Goal: Information Seeking & Learning: Check status

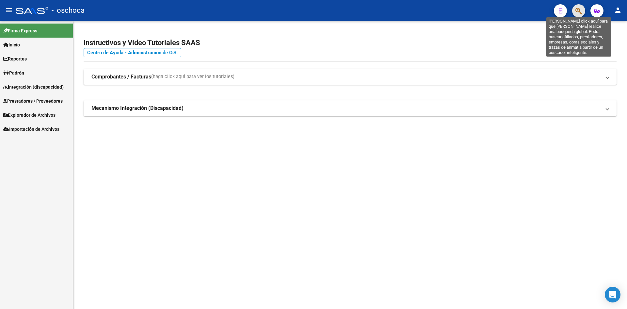
click at [576, 11] on icon "button" at bounding box center [578, 11] width 7 height 8
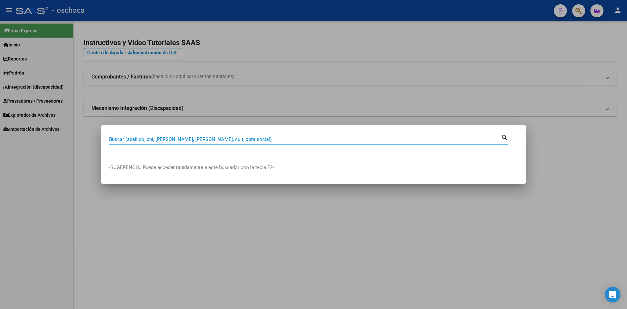
click at [141, 137] on input "Buscar (apellido, dni, [PERSON_NAME], [PERSON_NAME], cuit, obra social)" at bounding box center [305, 139] width 392 height 6
type input "20457470909"
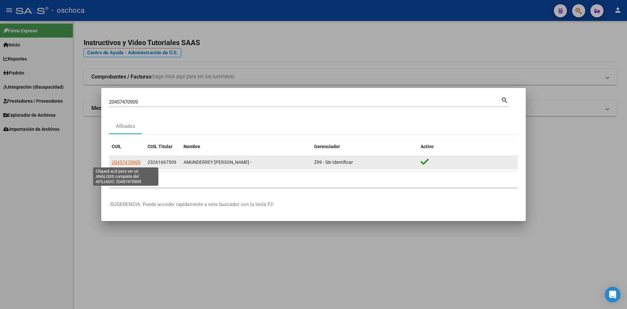
click at [128, 162] on span "20457470909" at bounding box center [126, 161] width 29 height 5
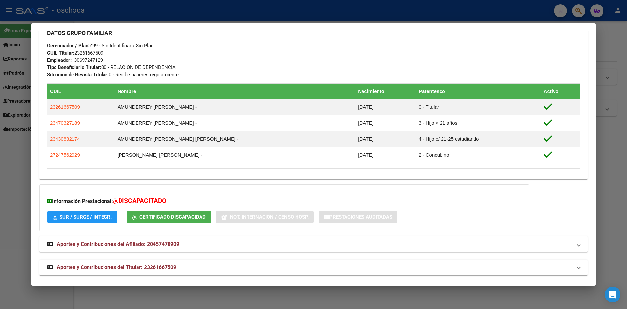
scroll to position [318, 0]
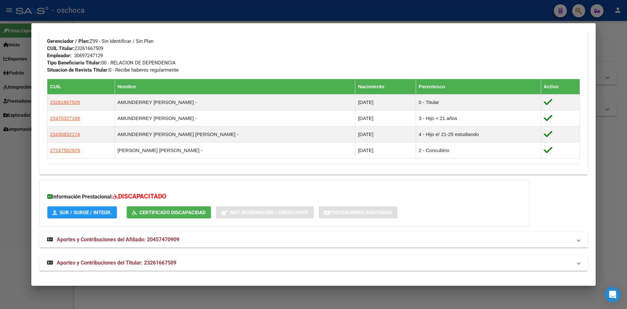
click at [129, 241] on span "Aportes y Contribuciones del Afiliado: 20457470909" at bounding box center [118, 239] width 122 height 6
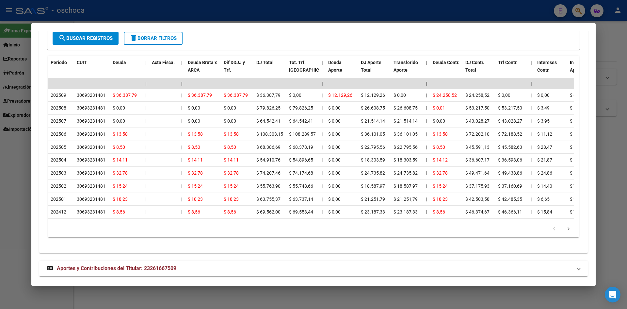
scroll to position [641, 0]
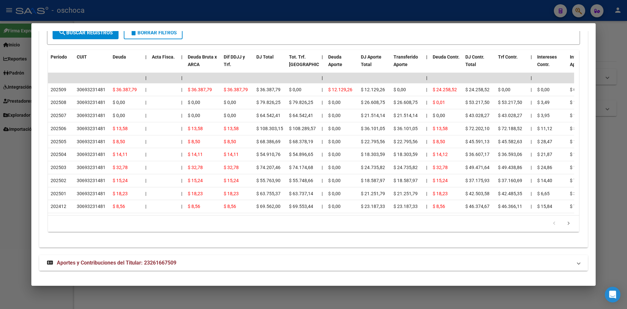
click at [142, 261] on span "Aportes y Contribuciones del Titular: 23261667509" at bounding box center [117, 262] width 120 height 6
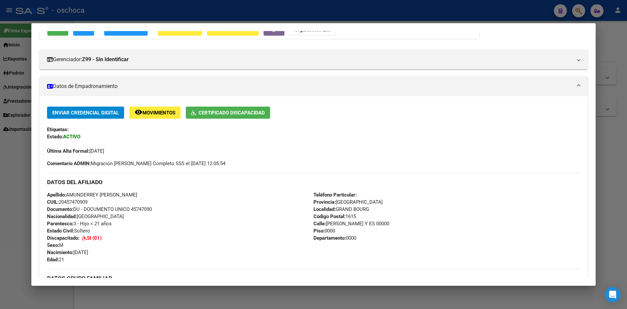
scroll to position [53, 0]
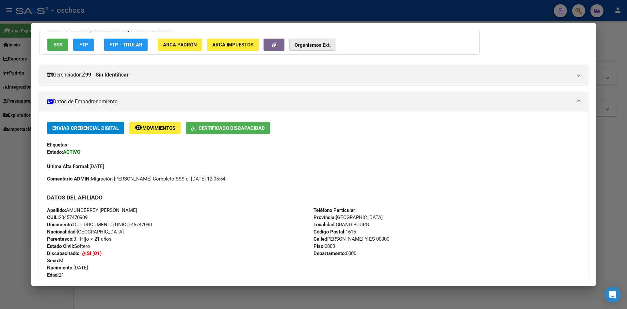
click at [318, 44] on strong "Organismos Ext." at bounding box center [313, 45] width 36 height 6
click at [318, 44] on div "20457470909 Buscar (apellido, dni, cuil, nro traspaso, cuit, obra social) searc…" at bounding box center [313, 154] width 627 height 309
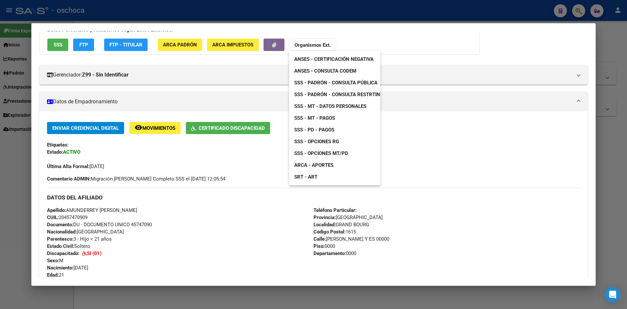
click at [321, 70] on span "ANSES - Consulta CODEM" at bounding box center [325, 71] width 62 height 6
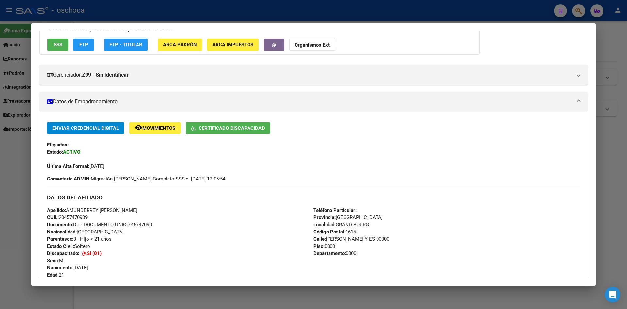
click at [317, 44] on strong "Organismos Ext." at bounding box center [313, 45] width 36 height 6
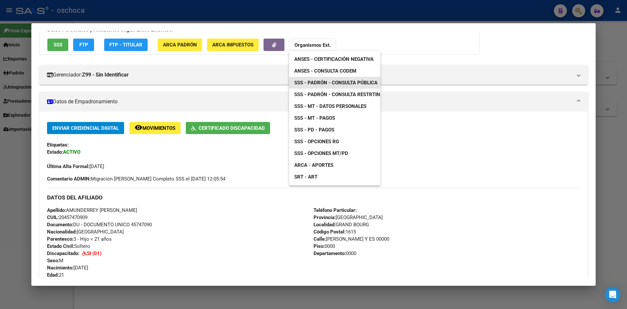
click at [347, 83] on span "SSS - Padrón - Consulta Pública" at bounding box center [335, 83] width 83 height 6
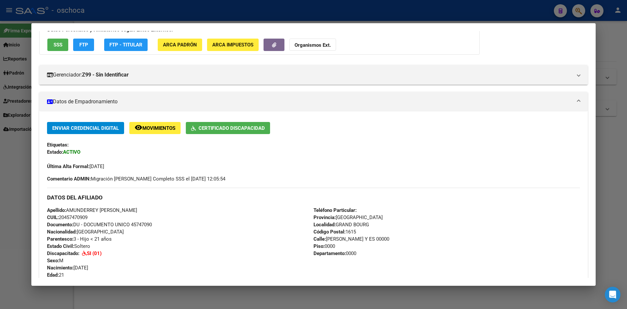
click at [191, 43] on span "ARCA Padrón" at bounding box center [180, 45] width 34 height 6
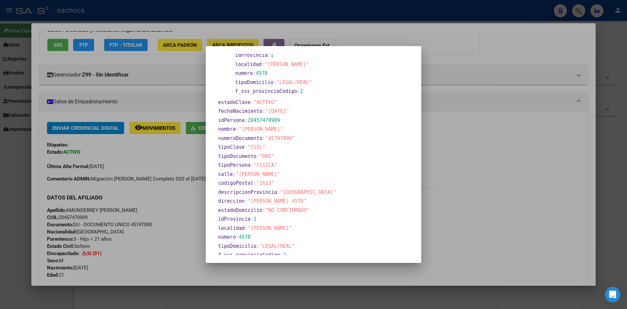
scroll to position [93, 0]
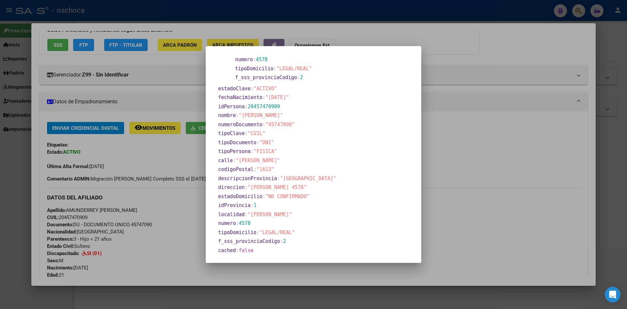
click at [482, 201] on div at bounding box center [313, 154] width 627 height 309
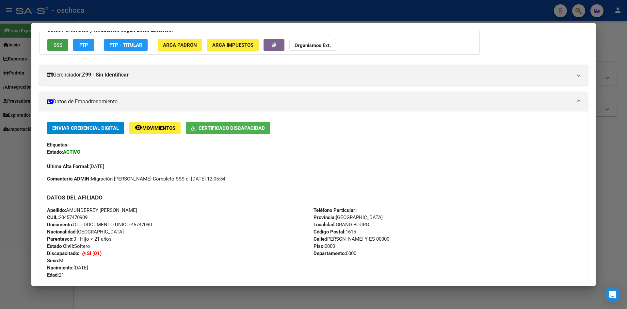
click at [60, 48] on button "SSS" at bounding box center [57, 45] width 21 height 12
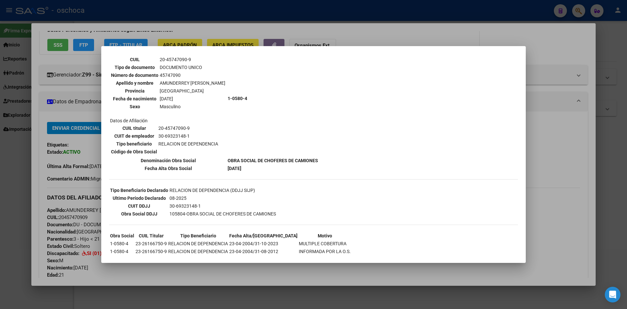
scroll to position [61, 0]
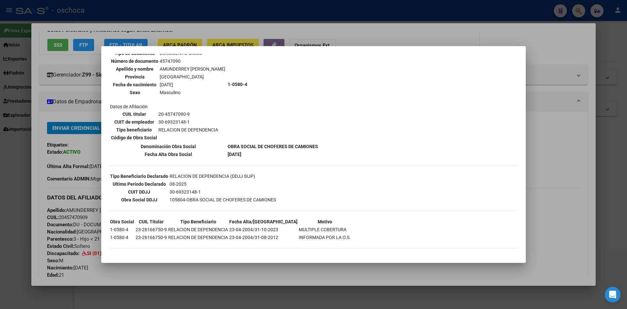
click at [337, 28] on div at bounding box center [313, 154] width 627 height 309
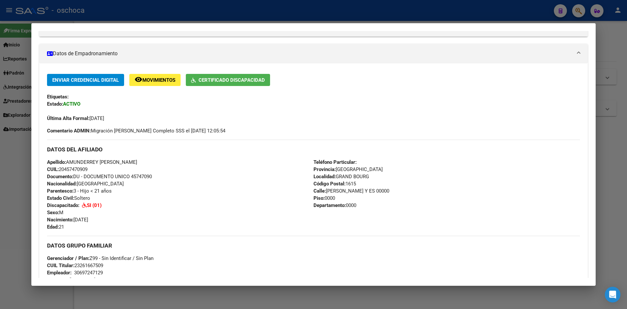
scroll to position [91, 0]
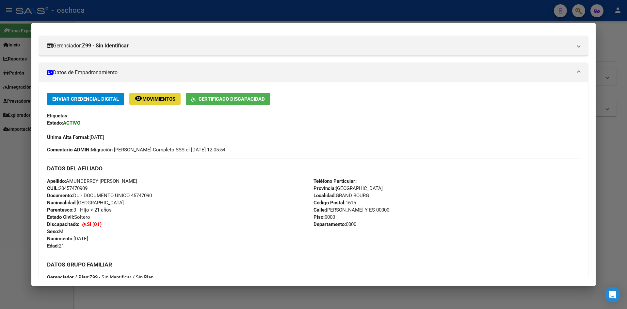
click at [154, 99] on span "Movimientos" at bounding box center [158, 99] width 33 height 6
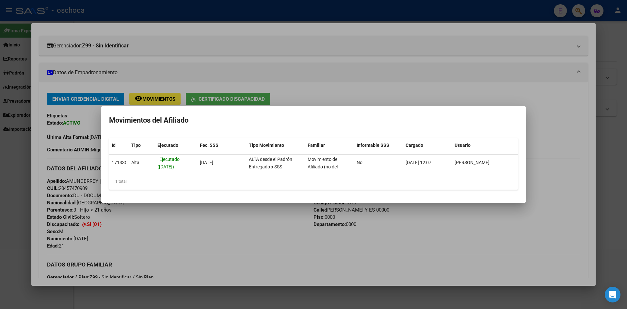
click at [253, 82] on div at bounding box center [313, 154] width 627 height 309
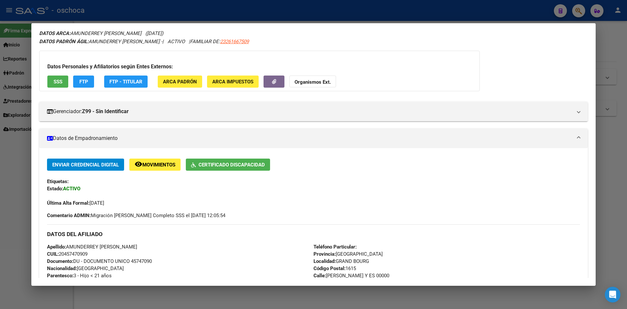
scroll to position [0, 0]
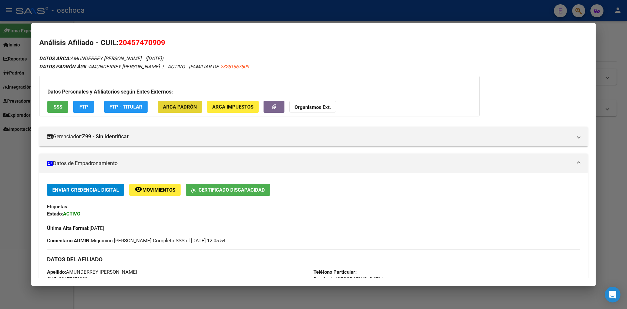
click at [185, 105] on span "ARCA Padrón" at bounding box center [180, 107] width 34 height 6
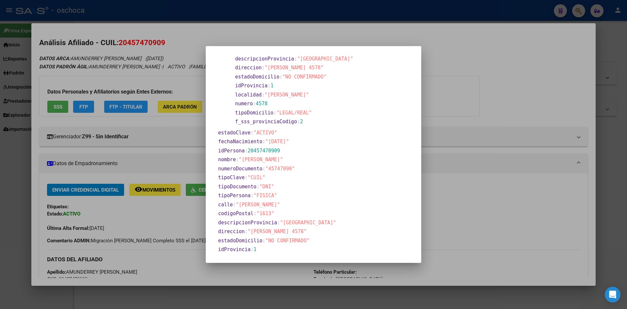
scroll to position [27, 0]
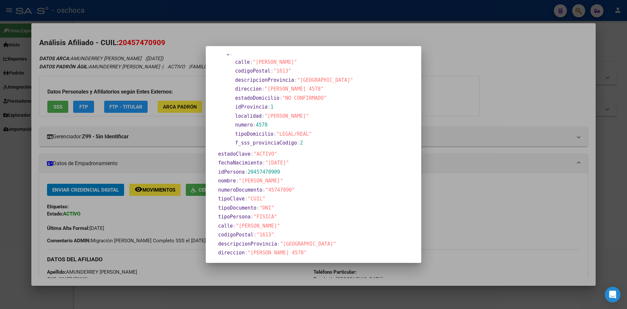
click at [325, 34] on div at bounding box center [313, 154] width 627 height 309
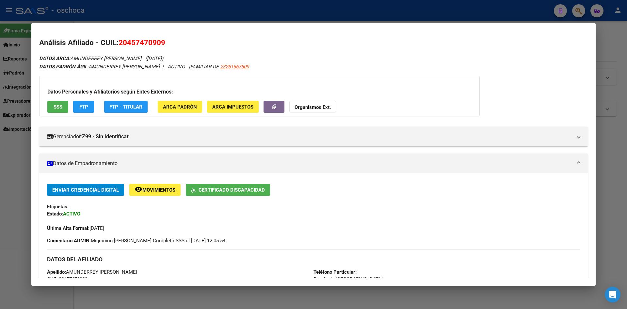
click at [324, 109] on strong "Organismos Ext." at bounding box center [313, 107] width 36 height 6
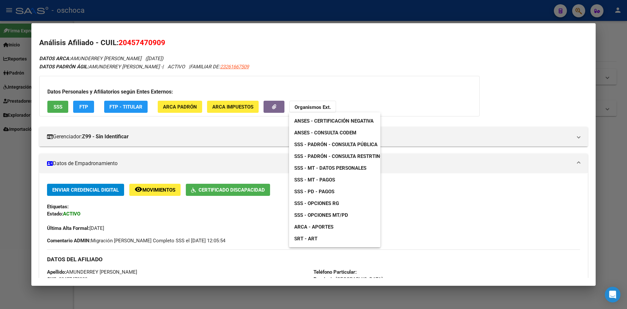
click at [316, 119] on span "ANSES - Certificación Negativa" at bounding box center [333, 121] width 79 height 6
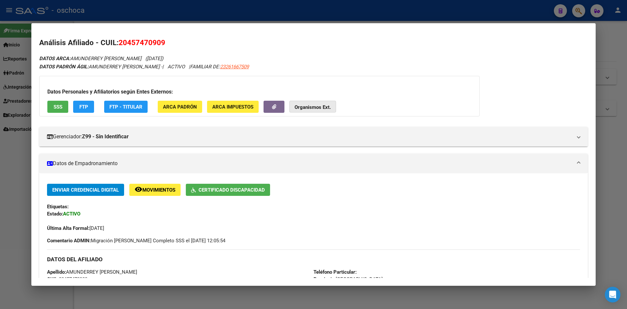
click at [302, 109] on strong "Organismos Ext." at bounding box center [313, 107] width 36 height 6
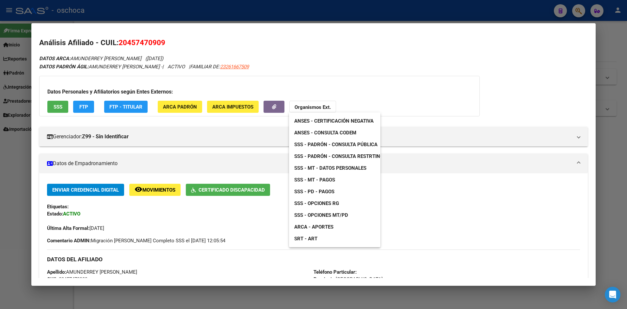
click at [320, 121] on span "ANSES - Certificación Negativa" at bounding box center [333, 121] width 79 height 6
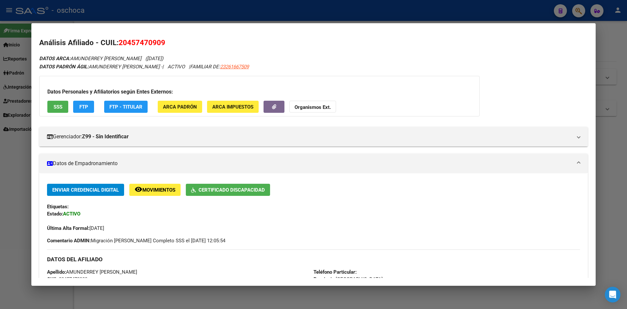
click at [331, 104] on button "Organismos Ext." at bounding box center [312, 107] width 47 height 12
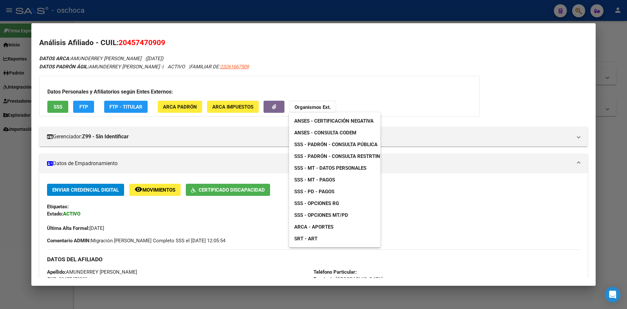
click at [337, 118] on link "ANSES - Certificación Negativa" at bounding box center [334, 121] width 90 height 12
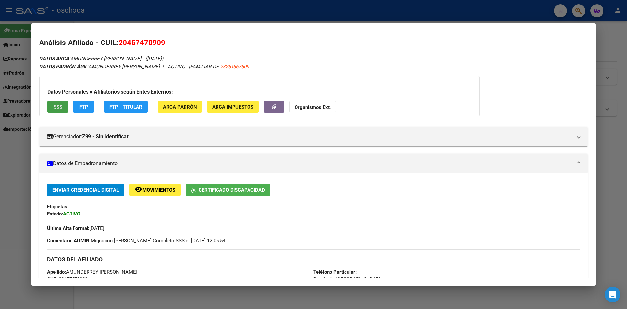
click at [58, 108] on span "SSS" at bounding box center [58, 107] width 9 height 6
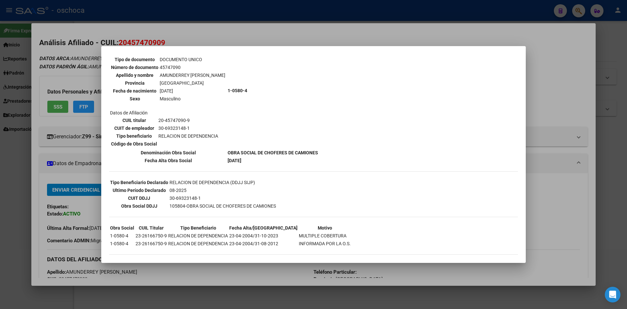
scroll to position [61, 0]
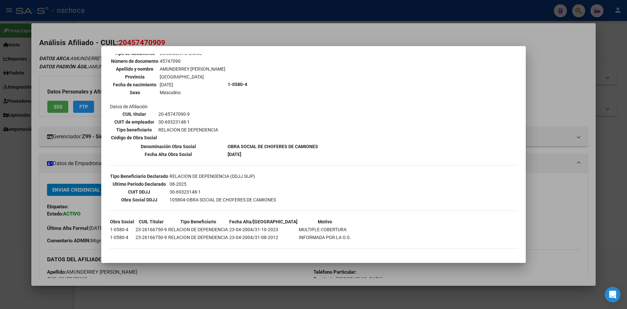
click at [393, 189] on div "--ACTIVO en Obra Social según consulta SSS-- DATOS DE AFILIACION VIGENTE Datos …" at bounding box center [313, 127] width 409 height 256
drag, startPoint x: 349, startPoint y: 169, endPoint x: 331, endPoint y: 130, distance: 43.1
click at [349, 168] on div "--ACTIVO en Obra Social según consulta SSS-- DATOS DE AFILIACION VIGENTE Datos …" at bounding box center [313, 127] width 409 height 256
click at [232, 28] on div at bounding box center [313, 154] width 627 height 309
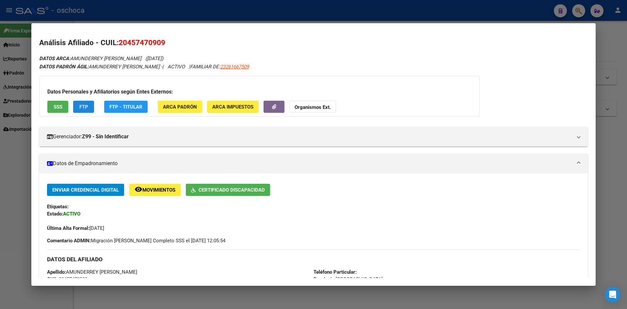
click at [83, 107] on span "FTP" at bounding box center [83, 107] width 9 height 6
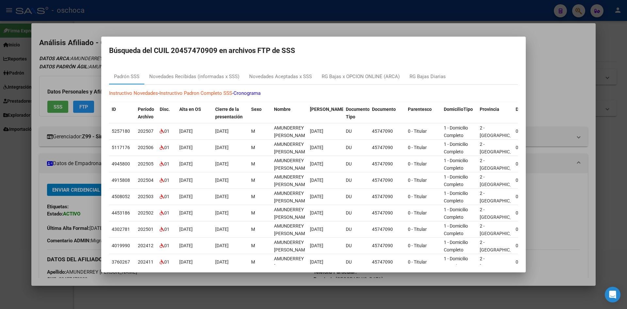
click at [172, 32] on div at bounding box center [313, 154] width 627 height 309
click at [172, 32] on mat-dialog-content "Análisis Afiliado - CUIL: 20457470909 DATOS ARCA: AMUNDERREY [PERSON_NAME] ([DA…" at bounding box center [313, 154] width 564 height 247
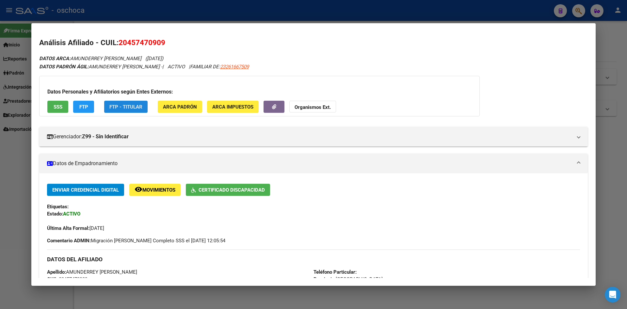
click at [142, 109] on button "FTP - Titular" at bounding box center [125, 107] width 43 height 12
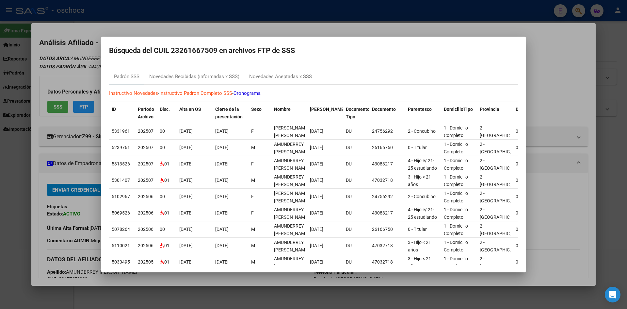
click at [331, 25] on div at bounding box center [313, 154] width 627 height 309
click at [331, 25] on mat-dialog-container "Análisis Afiliado - CUIL: 20457470909 DATOS ARCA: AMUNDERREY [PERSON_NAME] ([DA…" at bounding box center [313, 154] width 564 height 262
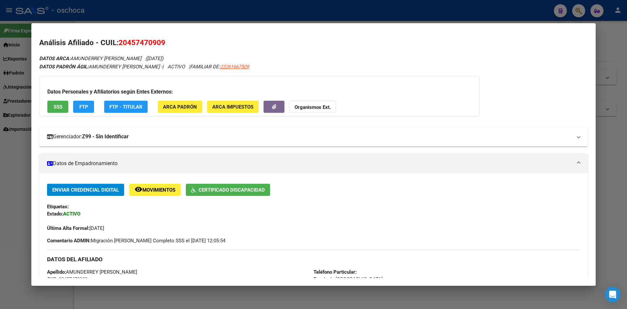
click at [98, 136] on strong "Z99 - Sin Identificar" at bounding box center [105, 137] width 47 height 8
click at [124, 138] on strong "Z99 - Sin Identificar" at bounding box center [105, 137] width 47 height 8
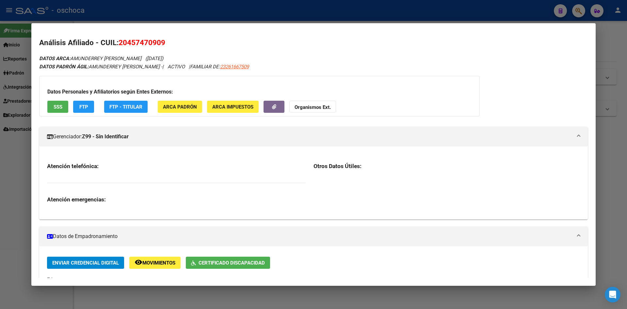
click at [124, 138] on strong "Z99 - Sin Identificar" at bounding box center [105, 137] width 47 height 8
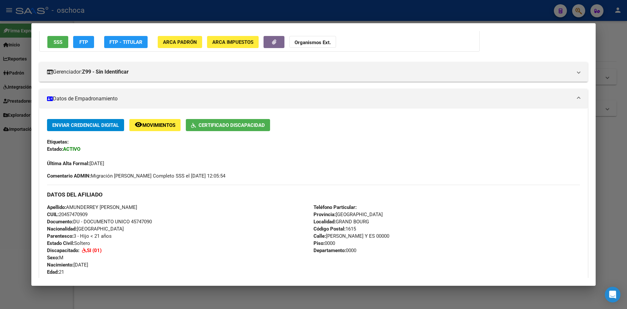
scroll to position [65, 0]
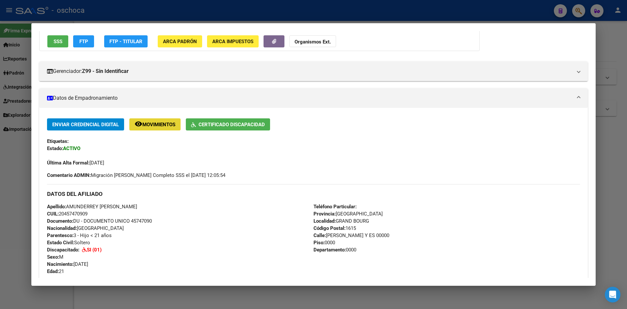
click at [170, 127] on span "Movimientos" at bounding box center [158, 124] width 33 height 6
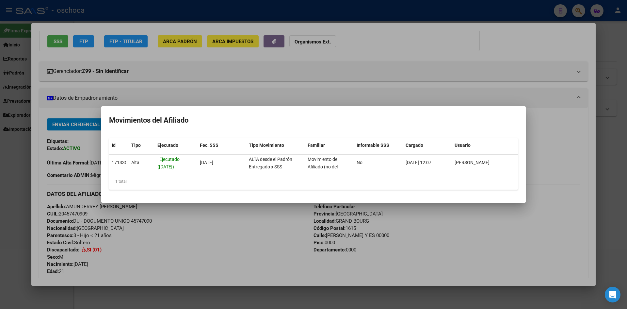
click at [275, 231] on div at bounding box center [313, 154] width 627 height 309
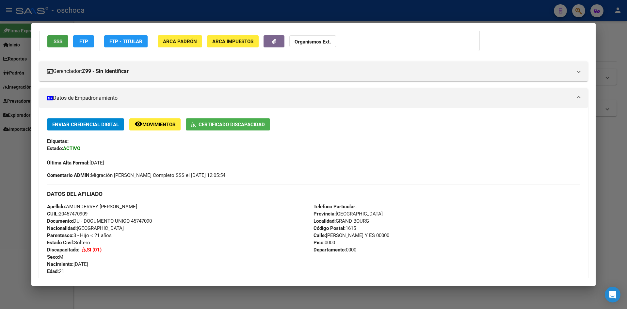
click at [65, 41] on button "SSS" at bounding box center [57, 41] width 21 height 12
click at [60, 43] on span "SSS" at bounding box center [58, 42] width 9 height 6
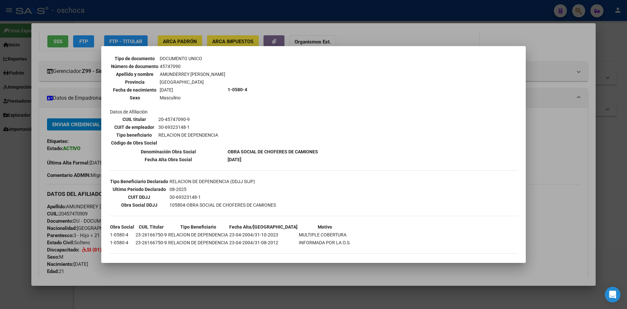
scroll to position [61, 0]
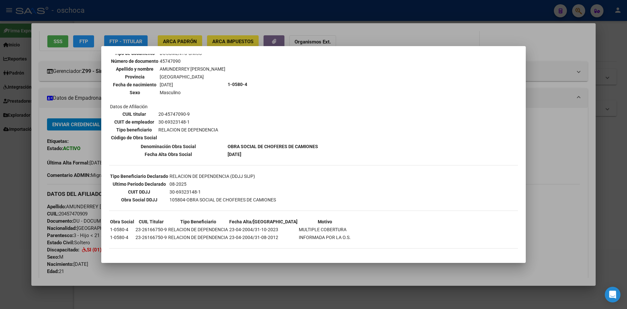
click at [21, 291] on div at bounding box center [313, 154] width 627 height 309
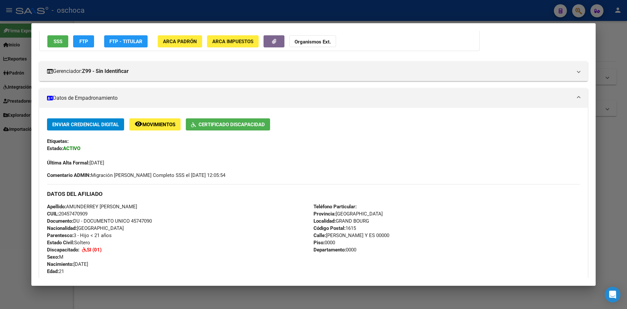
click at [167, 123] on span "Movimientos" at bounding box center [158, 124] width 33 height 6
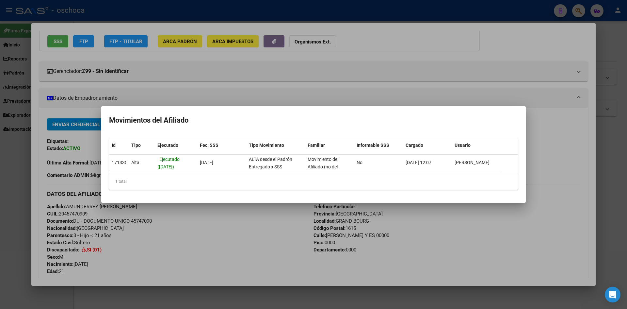
click at [13, 180] on div at bounding box center [313, 154] width 627 height 309
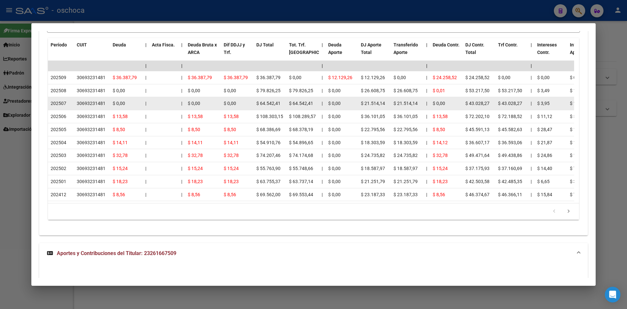
scroll to position [653, 0]
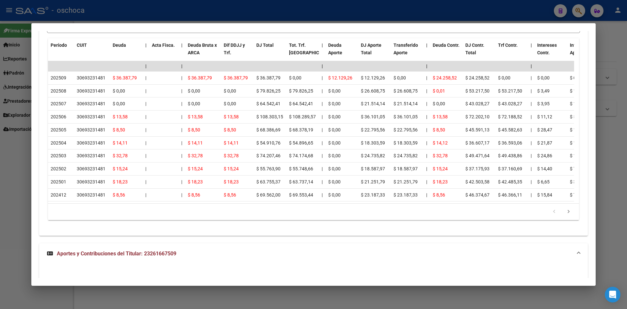
click at [7, 183] on div at bounding box center [313, 154] width 627 height 309
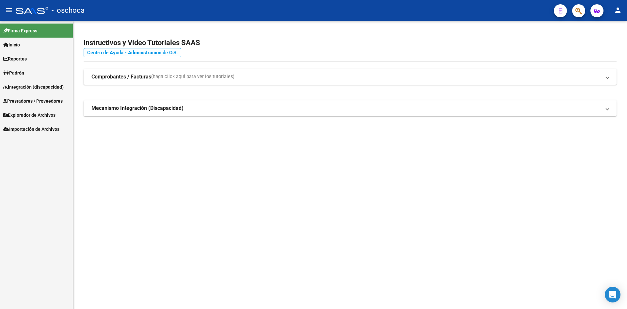
click at [155, 51] on link "Centro de Ayuda - Administración de O.S." at bounding box center [133, 52] width 98 height 9
click at [30, 91] on link "Integración (discapacidad)" at bounding box center [36, 87] width 73 height 14
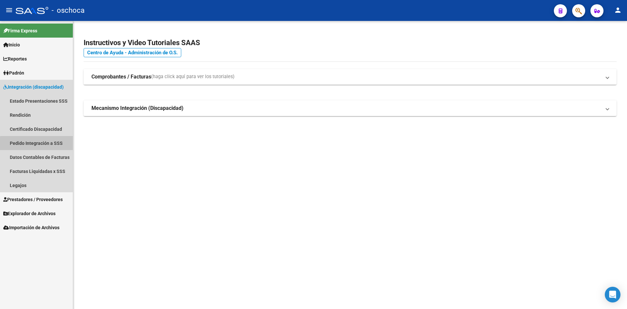
click at [46, 148] on link "Pedido Integración a SSS" at bounding box center [36, 143] width 73 height 14
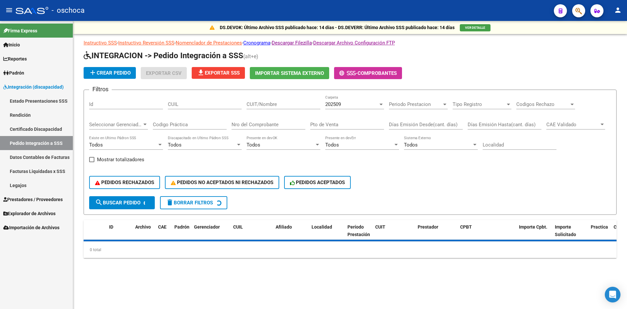
click at [472, 22] on div "DS.DEVOK: Último Archivo SSS publicado hace: 14 [PERSON_NAME] - DS.DEVERR: Últi…" at bounding box center [350, 27] width 554 height 13
click at [472, 27] on span "VER DETALLE" at bounding box center [475, 28] width 20 height 4
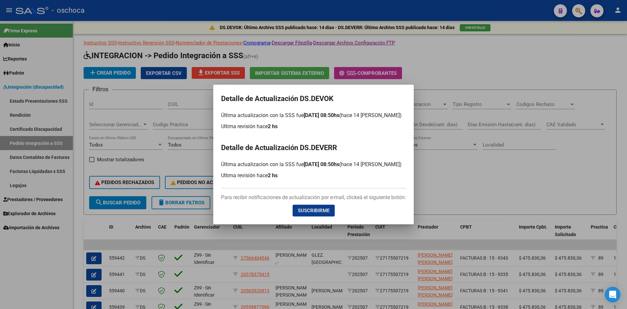
click at [457, 178] on div at bounding box center [313, 154] width 627 height 309
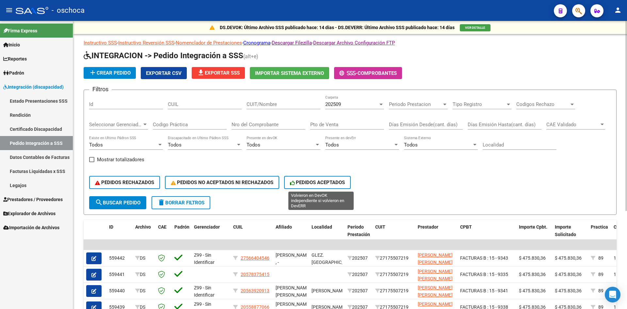
click at [345, 184] on span "PEDIDOS ACEPTADOS" at bounding box center [317, 182] width 55 height 6
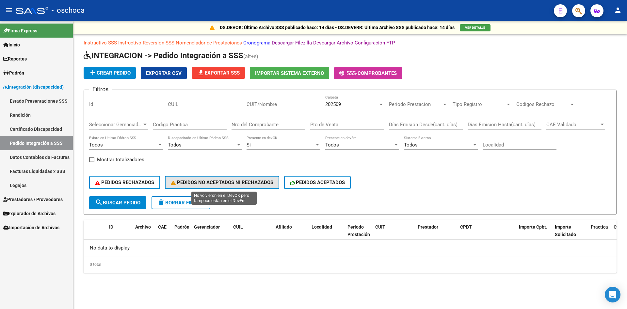
click at [266, 179] on button "PEDIDOS NO ACEPTADOS NI RECHAZADOS" at bounding box center [222, 182] width 114 height 13
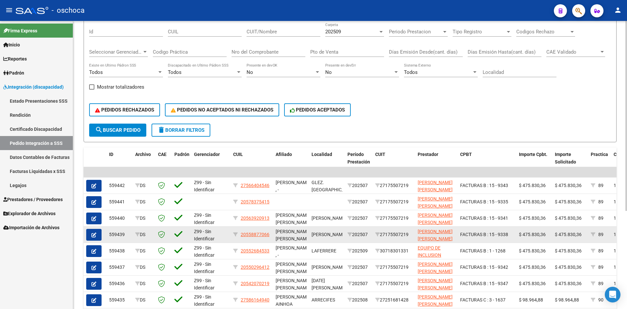
scroll to position [131, 0]
